Goal: Find specific page/section: Find specific page/section

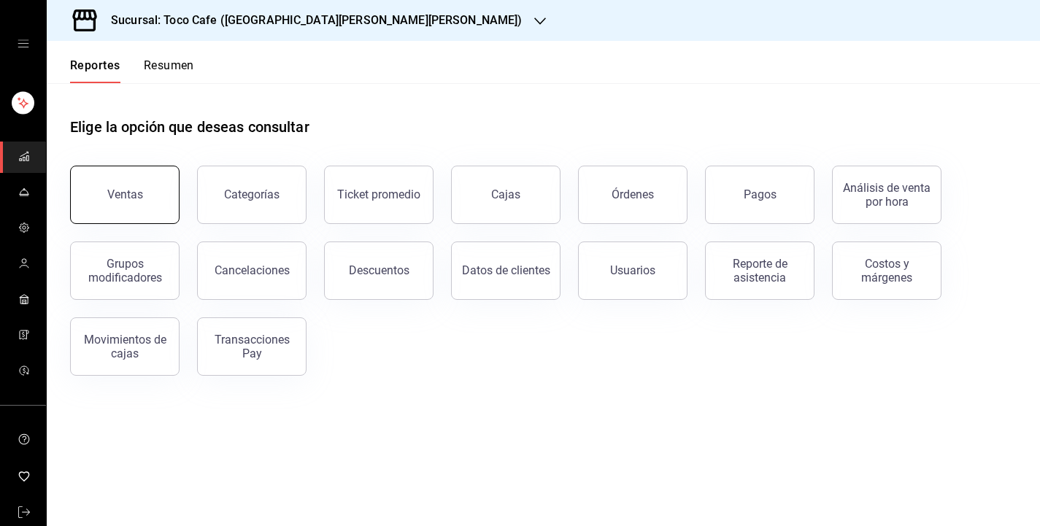
click at [116, 198] on div "Ventas" at bounding box center [125, 195] width 36 height 14
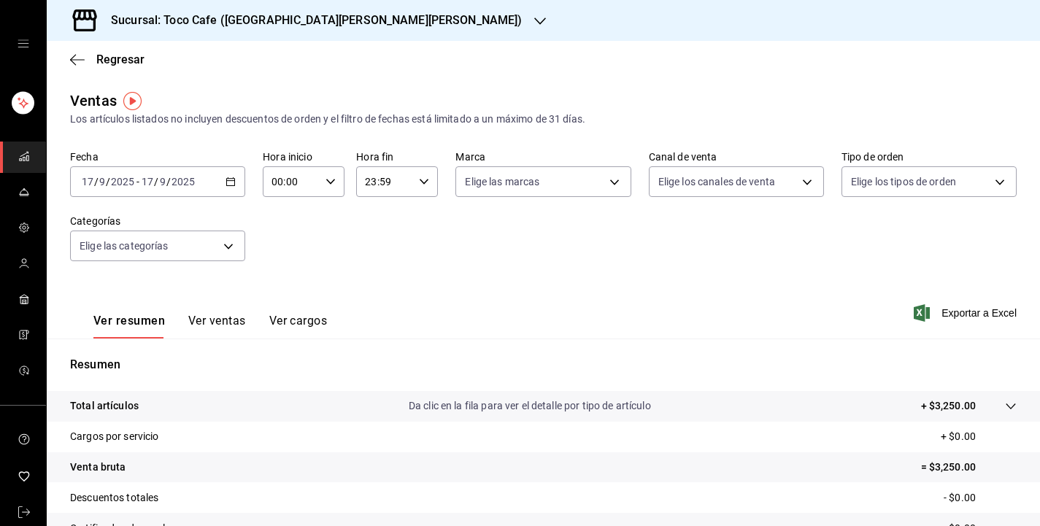
click at [34, 141] on div "mailbox folders" at bounding box center [23, 314] width 46 height 453
click at [26, 36] on div "mailbox folders" at bounding box center [23, 44] width 46 height 88
click at [26, 47] on icon "open drawer" at bounding box center [23, 43] width 11 height 7
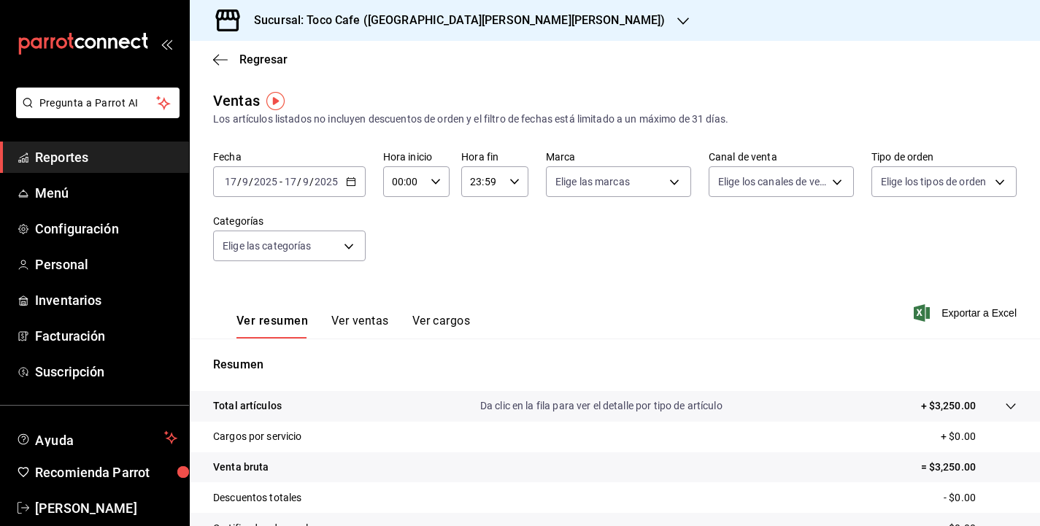
click at [57, 165] on span "Reportes" at bounding box center [106, 157] width 142 height 20
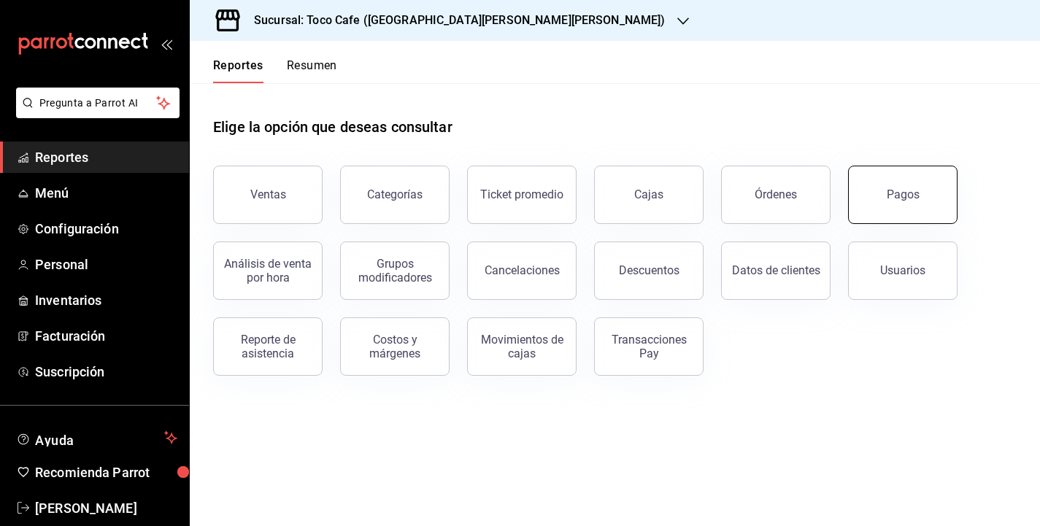
click at [916, 201] on button "Pagos" at bounding box center [902, 195] width 109 height 58
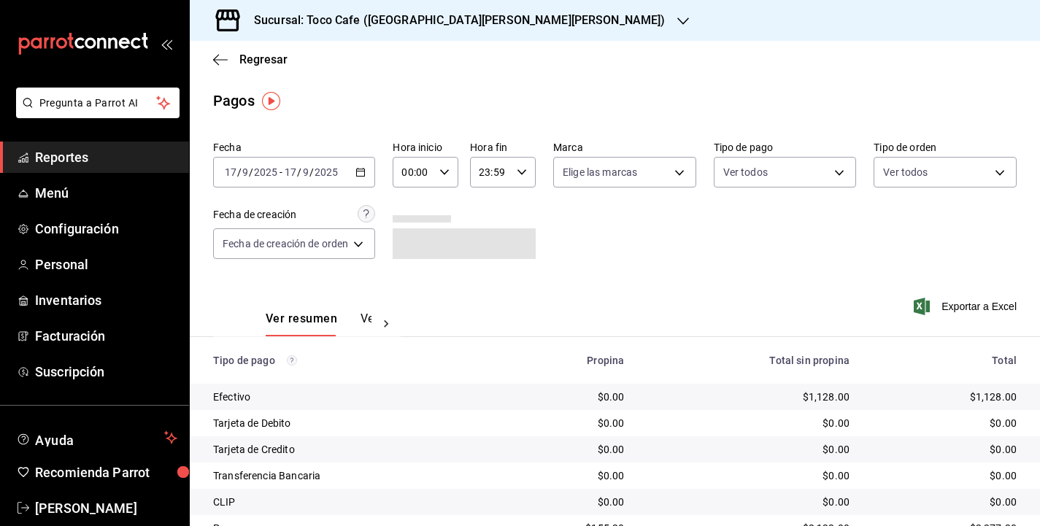
click at [794, 296] on div "Ver resumen Ver pagos Exportar a Excel" at bounding box center [615, 315] width 850 height 77
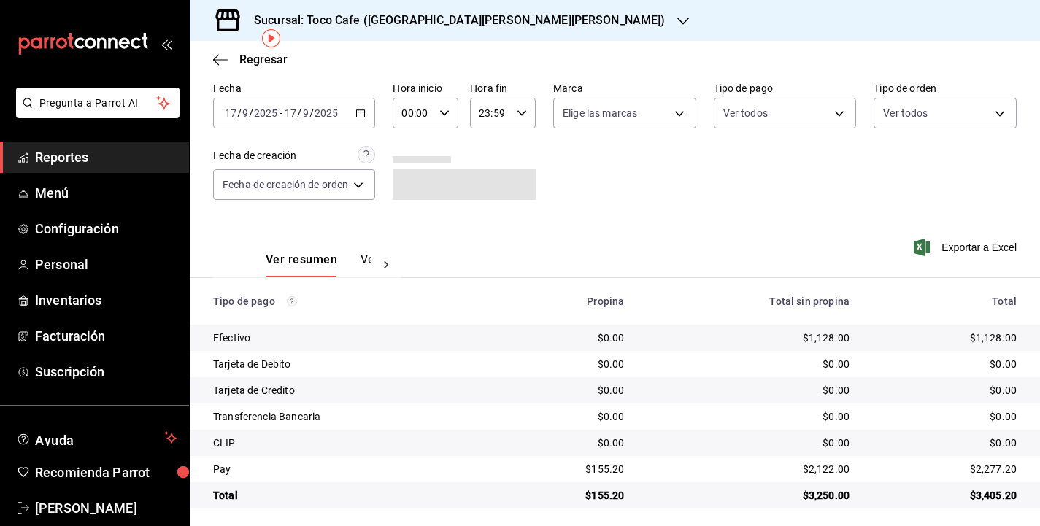
scroll to position [65, 0]
